Goal: Register for event/course

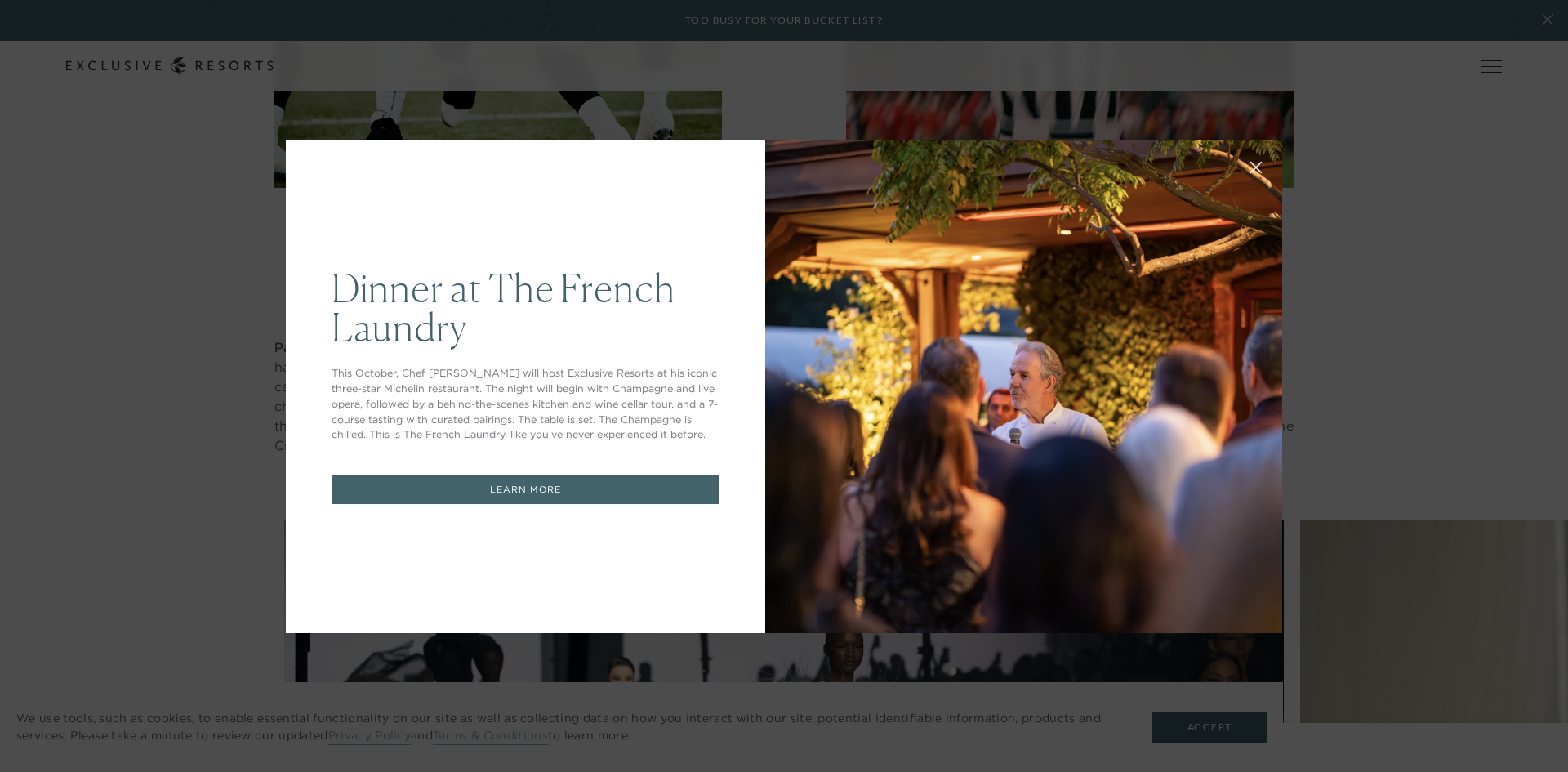
click at [50, 439] on div "Dinner at The French Laundry This October, Chef Thomas Keller will host Exclusi…" at bounding box center [784, 386] width 1568 height 772
click at [573, 499] on link "LEARN MORE" at bounding box center [525, 490] width 388 height 29
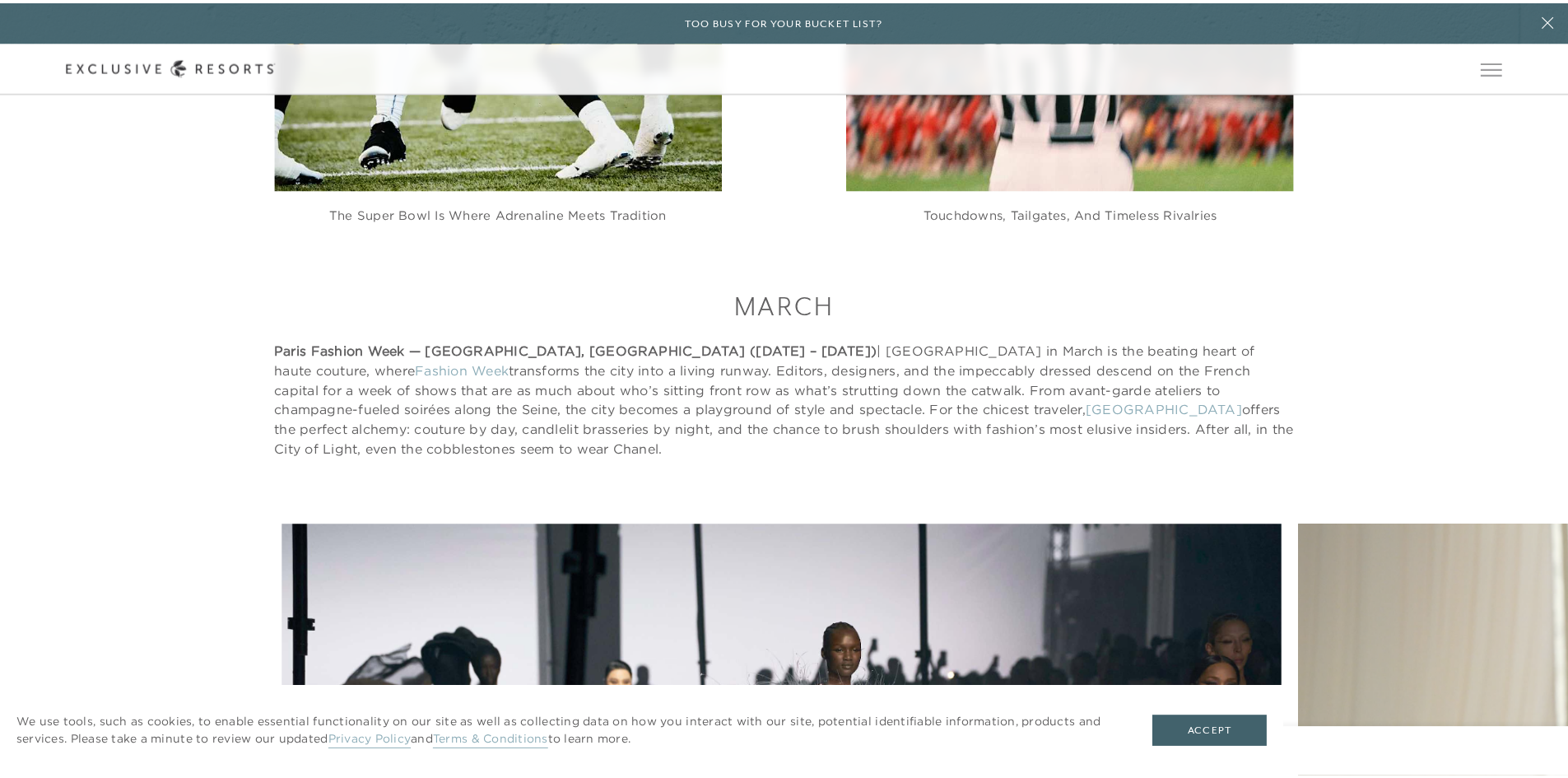
scroll to position [2799, 0]
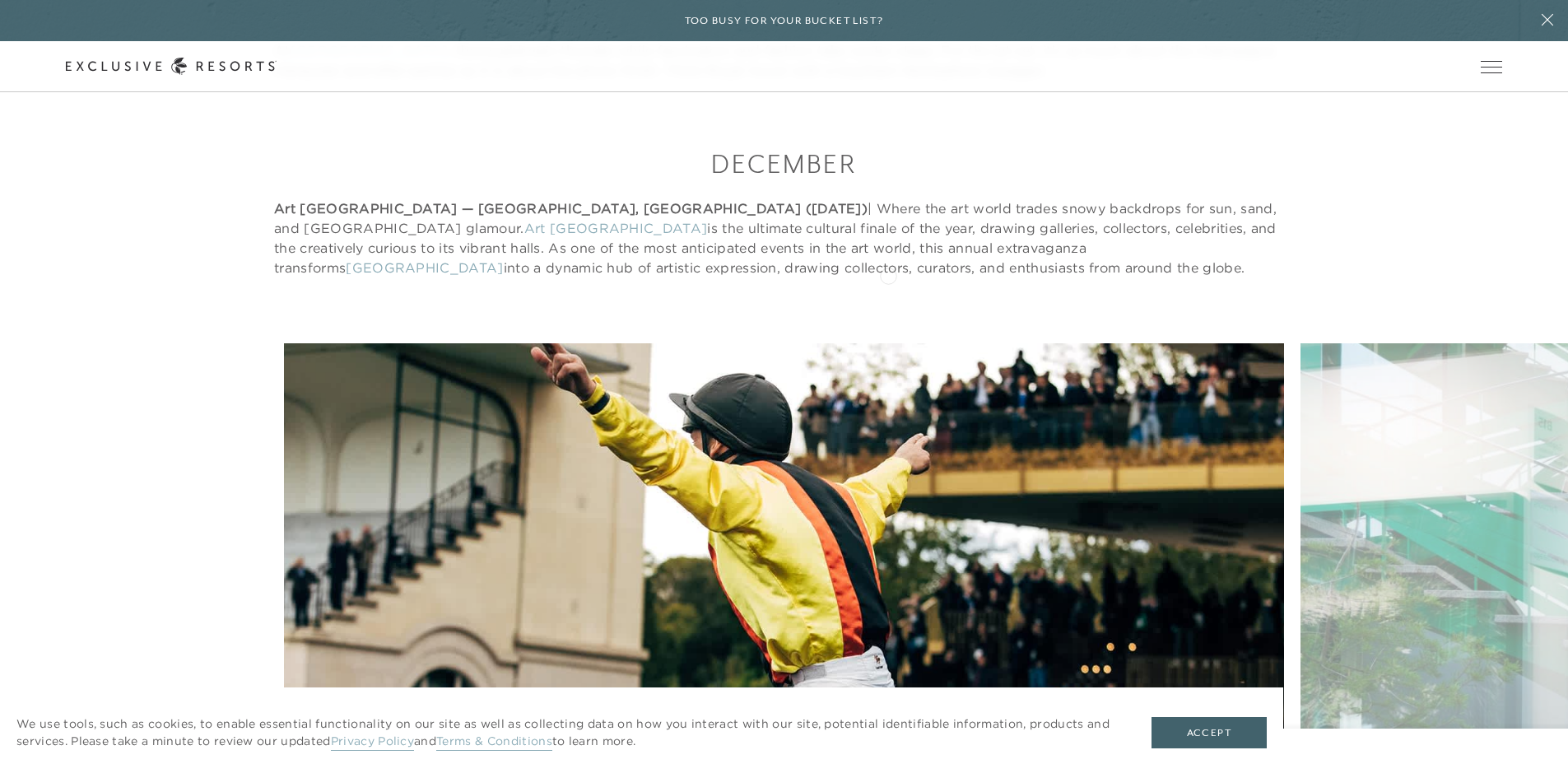
scroll to position [15229, 0]
